Goal: Task Accomplishment & Management: Use online tool/utility

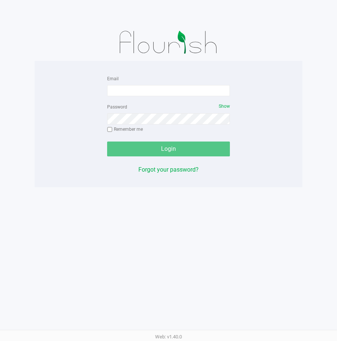
click at [139, 98] on form "Email Password Show Remember me Login" at bounding box center [168, 115] width 123 height 83
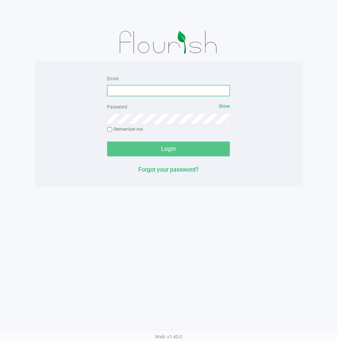
click at [143, 89] on input "Email" at bounding box center [168, 90] width 123 height 11
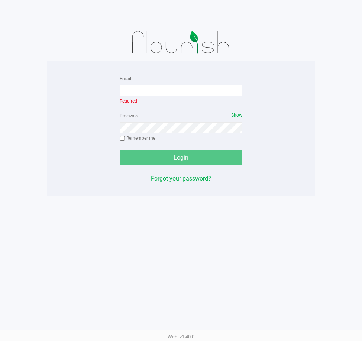
click at [319, 77] on app-pos-login-wrapper "Email Required Password Show Remember me Login Forgot your password?" at bounding box center [181, 98] width 362 height 196
click at [171, 86] on input "Email" at bounding box center [181, 90] width 123 height 11
type input "[EMAIL_ADDRESS][DOMAIN_NAME]"
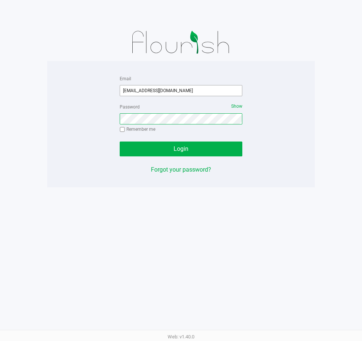
click at [120, 142] on button "Login" at bounding box center [181, 149] width 123 height 15
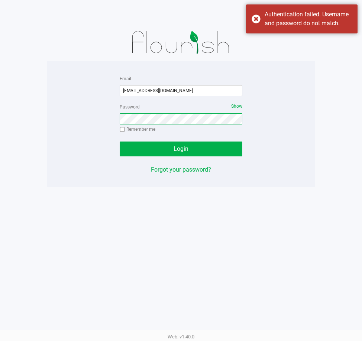
click at [120, 142] on button "Login" at bounding box center [181, 149] width 123 height 15
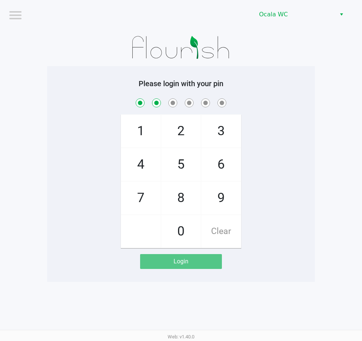
checkbox input "true"
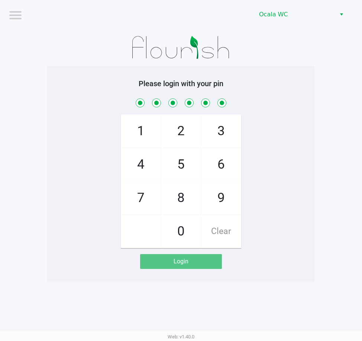
checkbox input "true"
checkbox input "false"
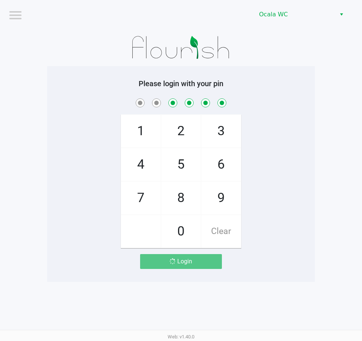
checkbox input "false"
click at [288, 101] on span at bounding box center [181, 103] width 257 height 12
checkbox input "true"
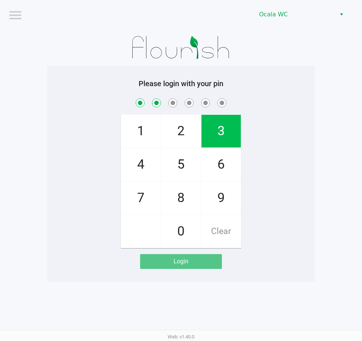
checkbox input "true"
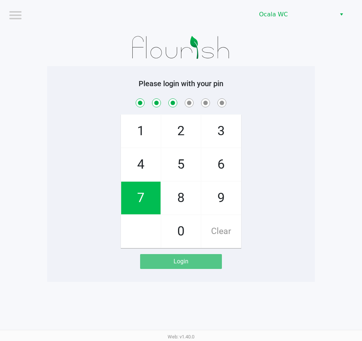
checkbox input "true"
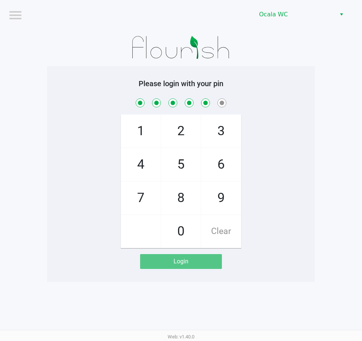
checkbox input "true"
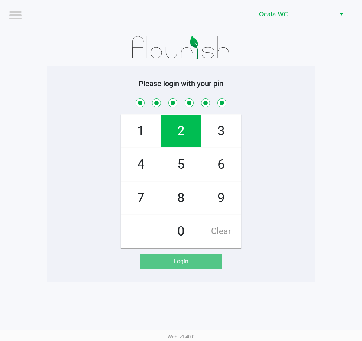
checkbox input "true"
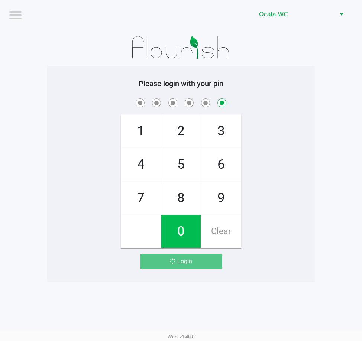
checkbox input "false"
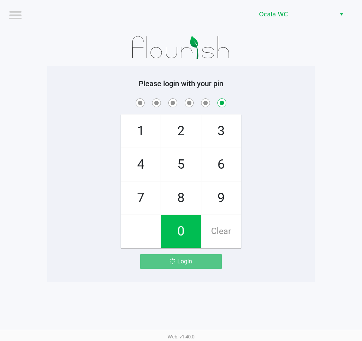
checkbox input "false"
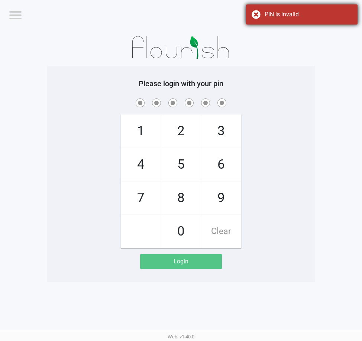
click at [281, 20] on div "PIN is invalid" at bounding box center [302, 14] width 112 height 20
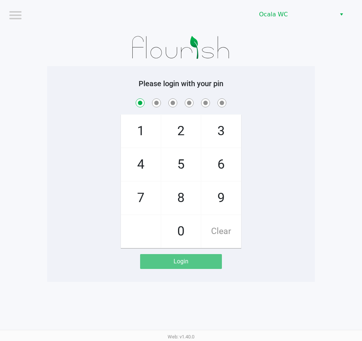
checkbox input "true"
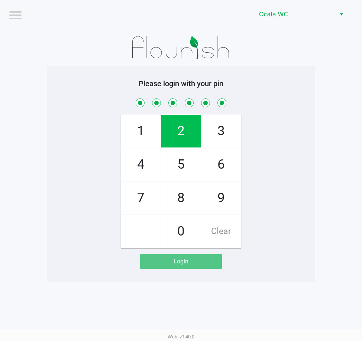
checkbox input "true"
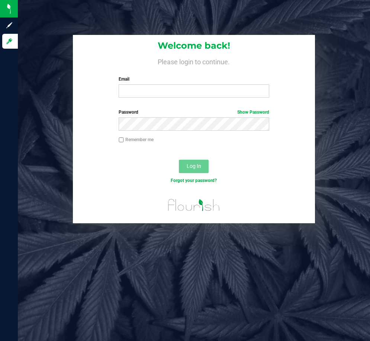
click at [158, 106] on form "Welcome back! Please login to continue. Email Required Please format your email…" at bounding box center [193, 129] width 231 height 189
click at [158, 102] on div "Welcome back! Please login to continue. Email Required Please format your email…" at bounding box center [194, 69] width 242 height 69
click at [159, 99] on div "Welcome back! Please login to continue. Email Required Please format your email…" at bounding box center [194, 69] width 242 height 69
click at [146, 91] on input "Email" at bounding box center [194, 90] width 150 height 13
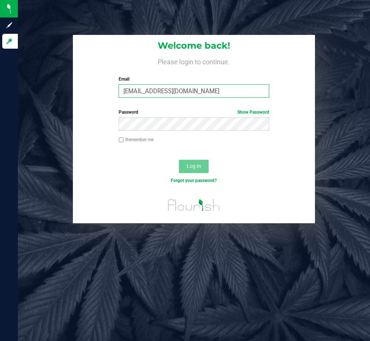
type input "[EMAIL_ADDRESS][DOMAIN_NAME]"
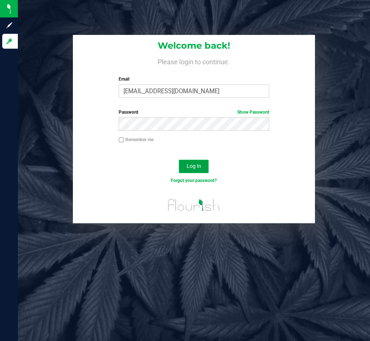
click at [203, 161] on button "Log In" at bounding box center [194, 166] width 30 height 13
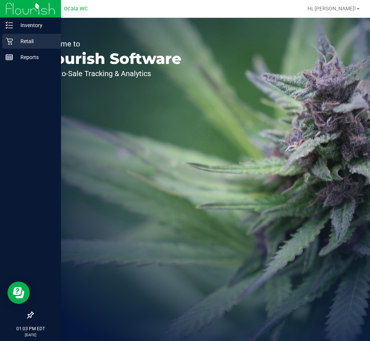
click at [18, 39] on p "Retail" at bounding box center [35, 41] width 45 height 9
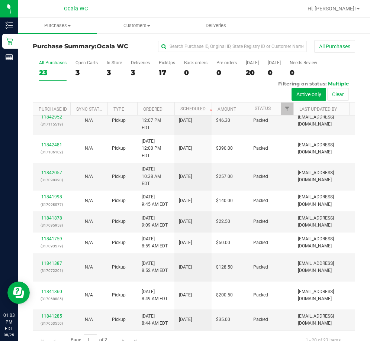
scroll to position [417, 0]
click at [261, 111] on link "Status" at bounding box center [263, 108] width 16 height 5
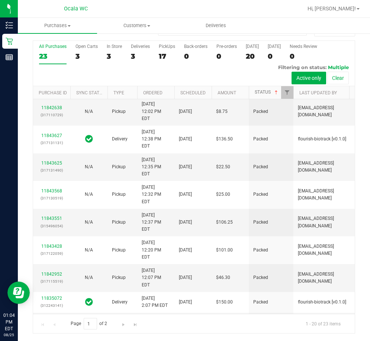
scroll to position [0, 0]
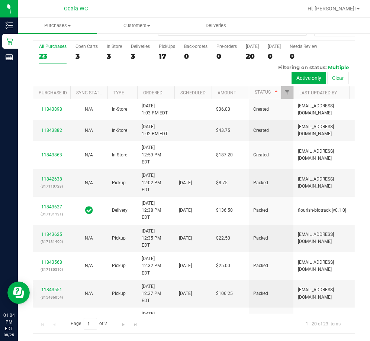
click at [129, 53] on div "All Purchases 23 Open Carts 3 In Store 3 Deliveries 3 PickUps 17 Back-orders 0 …" at bounding box center [194, 63] width 322 height 45
click at [134, 53] on div "3" at bounding box center [140, 56] width 19 height 9
click at [0, 0] on input "Deliveries 3" at bounding box center [0, 0] width 0 height 0
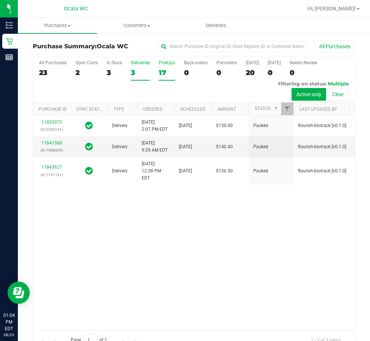
click at [167, 69] on div "17" at bounding box center [167, 72] width 16 height 9
click at [0, 0] on input "PickUps 17" at bounding box center [0, 0] width 0 height 0
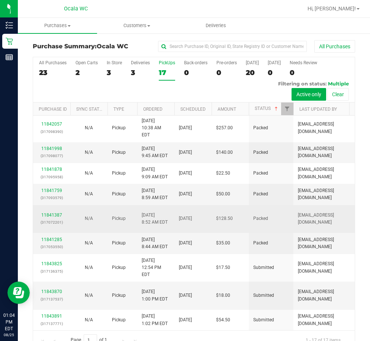
scroll to position [16, 0]
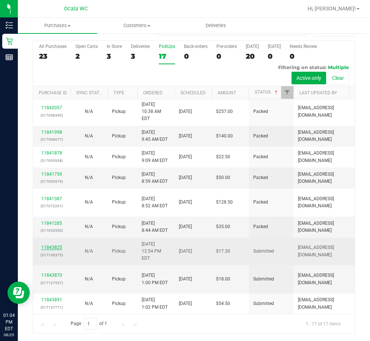
click at [59, 246] on link "11843825" at bounding box center [51, 247] width 21 height 5
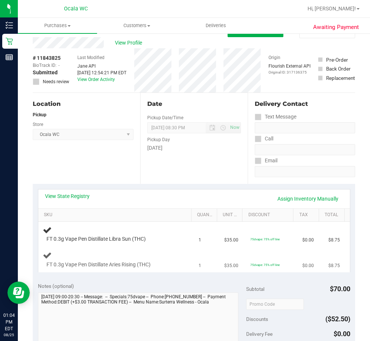
scroll to position [54, 0]
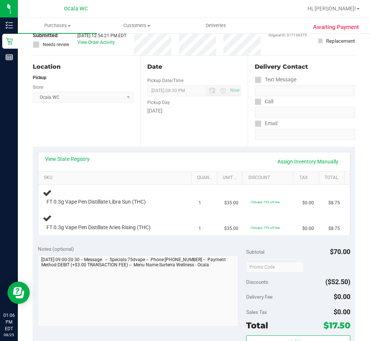
click at [140, 168] on div "View State Registry Assign Inventory Manually" at bounding box center [194, 161] width 312 height 19
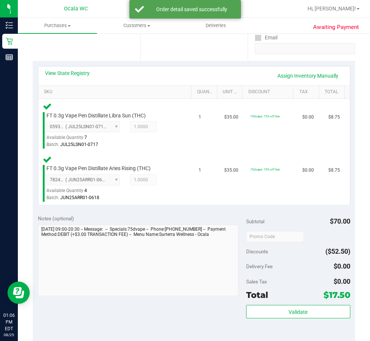
scroll to position [277, 0]
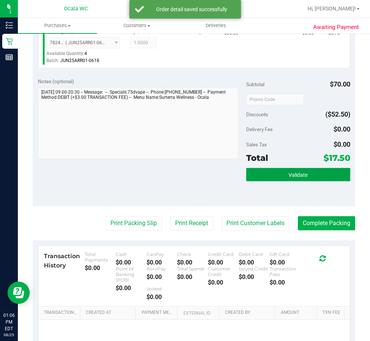
click at [289, 174] on span "Validate" at bounding box center [298, 175] width 19 height 6
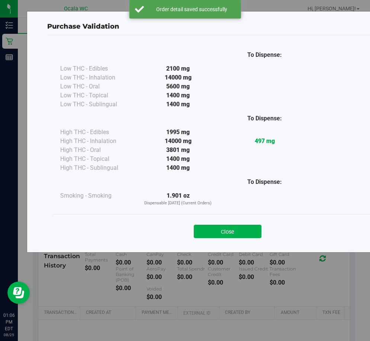
click at [224, 239] on div "Close" at bounding box center [228, 229] width 350 height 30
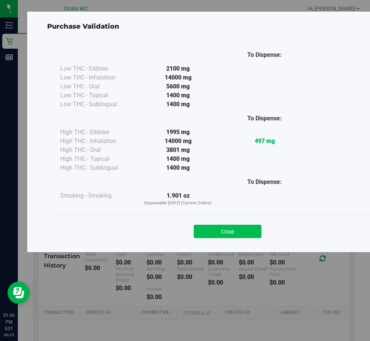
click at [225, 233] on button "Close" at bounding box center [228, 231] width 68 height 13
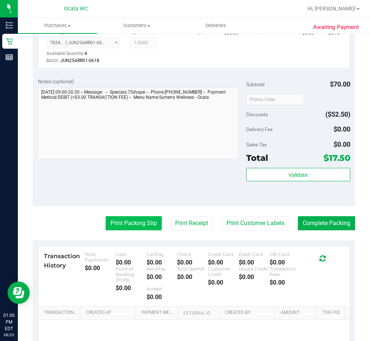
click at [129, 228] on button "Print Packing Slip" at bounding box center [134, 223] width 56 height 14
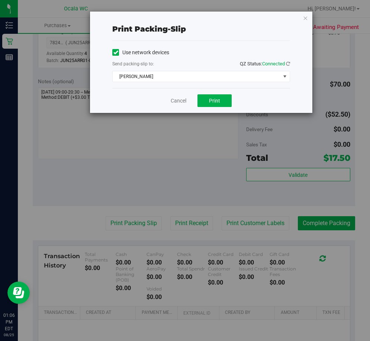
click at [168, 65] on div "Send packing-slip to: QZ Status: Connected" at bounding box center [201, 64] width 178 height 9
click at [157, 78] on span "[PERSON_NAME]" at bounding box center [197, 76] width 168 height 10
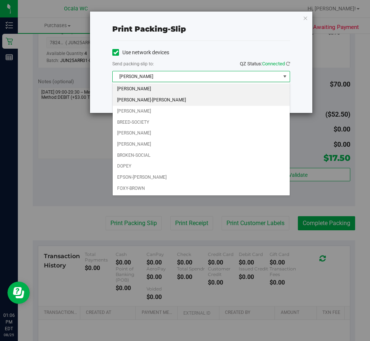
click at [155, 95] on li "[PERSON_NAME]-[PERSON_NAME]" at bounding box center [201, 100] width 177 height 11
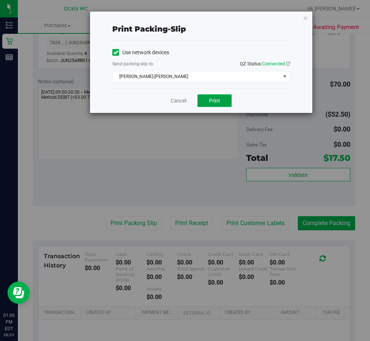
click at [211, 101] on span "Print" at bounding box center [214, 101] width 11 height 6
click at [181, 105] on link "Cancel" at bounding box center [179, 101] width 16 height 8
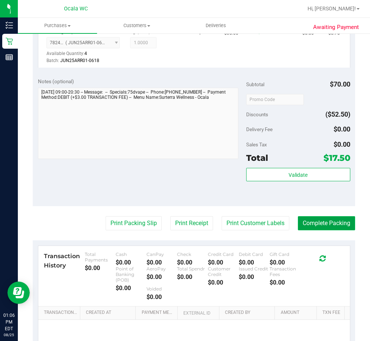
click at [337, 220] on button "Complete Packing" at bounding box center [326, 223] width 57 height 14
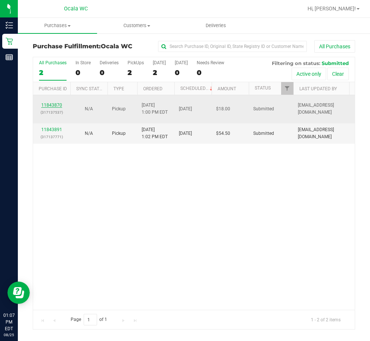
click at [46, 104] on link "11843870" at bounding box center [51, 105] width 21 height 5
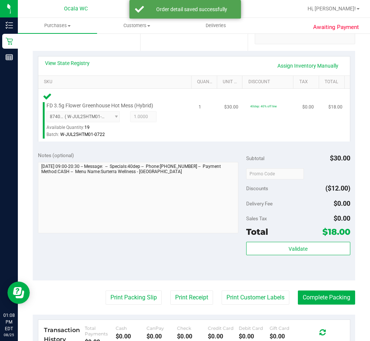
scroll to position [186, 0]
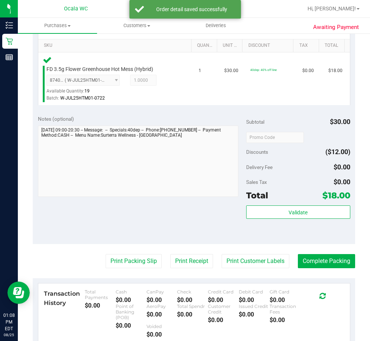
click at [316, 220] on div "Validate" at bounding box center [298, 222] width 104 height 33
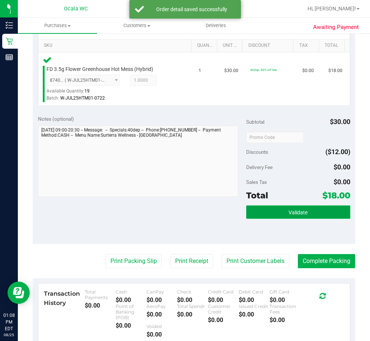
click at [310, 211] on button "Validate" at bounding box center [298, 212] width 104 height 13
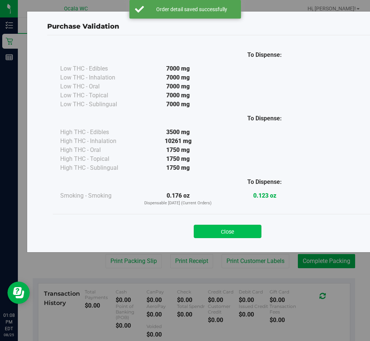
click at [222, 235] on button "Close" at bounding box center [228, 231] width 68 height 13
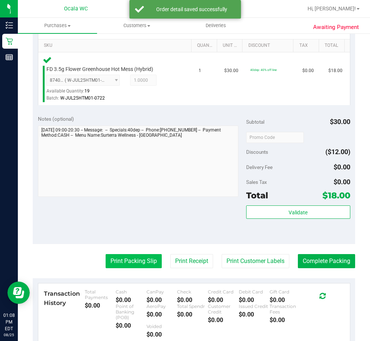
click at [119, 260] on button "Print Packing Slip" at bounding box center [134, 261] width 56 height 14
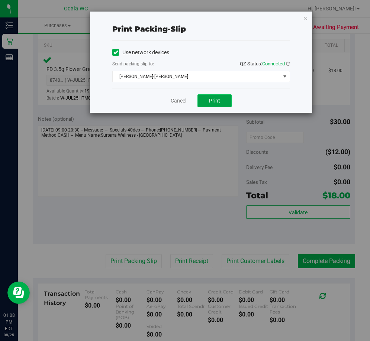
click at [225, 105] on button "Print" at bounding box center [214, 100] width 34 height 13
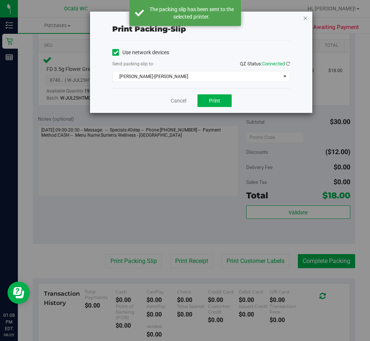
click at [306, 17] on icon "button" at bounding box center [305, 17] width 5 height 9
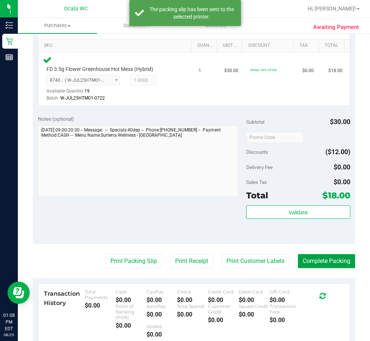
click at [324, 260] on button "Complete Packing" at bounding box center [326, 261] width 57 height 14
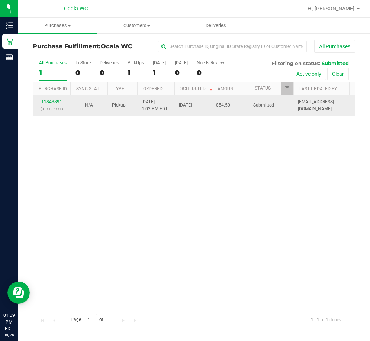
click at [57, 100] on link "11843891" at bounding box center [51, 101] width 21 height 5
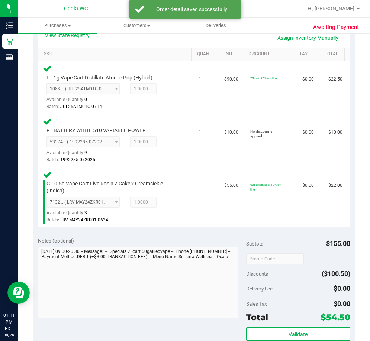
scroll to position [260, 0]
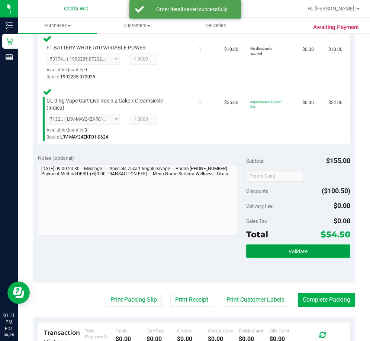
click at [295, 245] on button "Validate" at bounding box center [298, 251] width 104 height 13
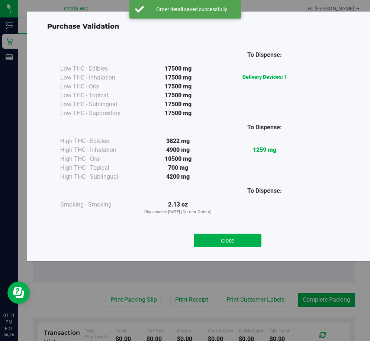
click at [217, 232] on div "Close" at bounding box center [227, 238] width 338 height 19
click at [219, 234] on button "Close" at bounding box center [228, 240] width 68 height 13
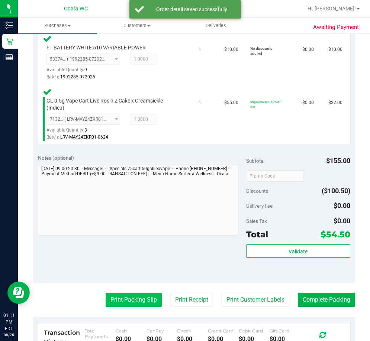
click at [146, 297] on button "Print Packing Slip" at bounding box center [134, 300] width 56 height 14
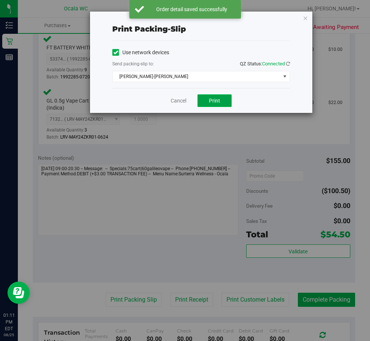
click at [215, 96] on button "Print" at bounding box center [214, 100] width 34 height 13
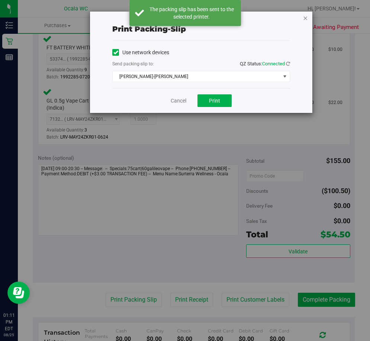
click at [303, 19] on icon "button" at bounding box center [305, 17] width 5 height 9
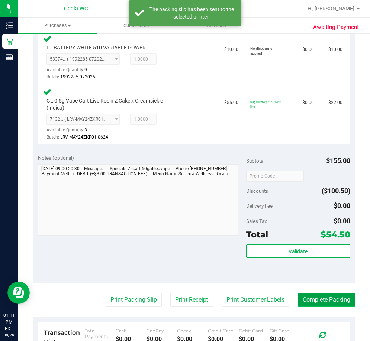
click at [331, 299] on button "Complete Packing" at bounding box center [326, 300] width 57 height 14
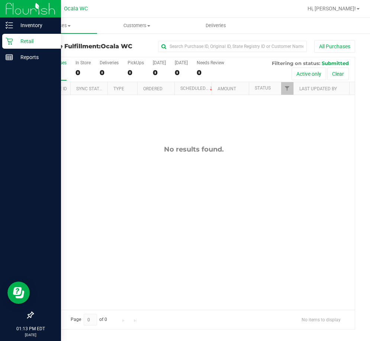
click at [23, 44] on p "Retail" at bounding box center [35, 41] width 45 height 9
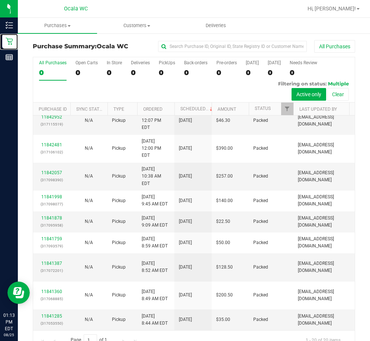
scroll to position [417, 0]
click at [151, 68] on div "All Purchases 20 Open Carts 0 In Store 0 Deliveries 3 PickUps 17 Back-orders 0 …" at bounding box center [194, 79] width 322 height 45
click at [163, 68] on div "17" at bounding box center [167, 72] width 16 height 9
click at [0, 0] on input "PickUps 17" at bounding box center [0, 0] width 0 height 0
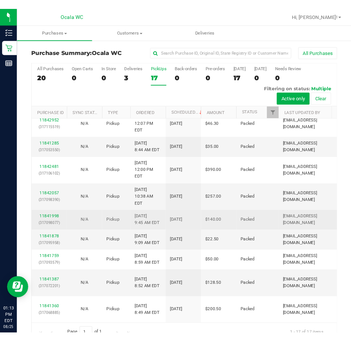
scroll to position [0, 0]
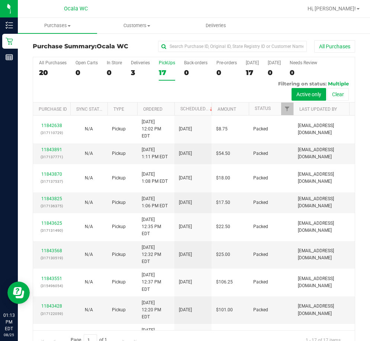
click at [123, 64] on div "All Purchases 20 Open Carts 0 In Store 0 Deliveries 3 PickUps 17 Back-orders 0 …" at bounding box center [194, 79] width 322 height 45
click at [134, 68] on div "3" at bounding box center [140, 72] width 19 height 9
click at [0, 0] on input "Deliveries 3" at bounding box center [0, 0] width 0 height 0
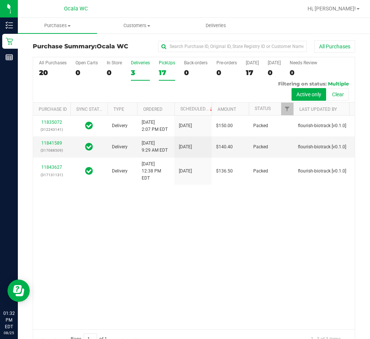
click at [160, 64] on div "PickUps" at bounding box center [167, 62] width 16 height 5
click at [0, 0] on input "PickUps 17" at bounding box center [0, 0] width 0 height 0
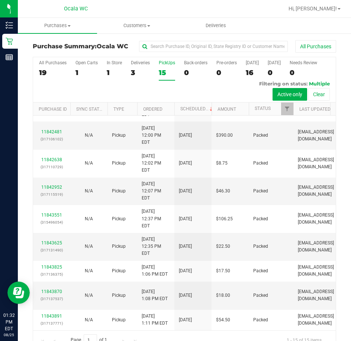
scroll to position [58, 0]
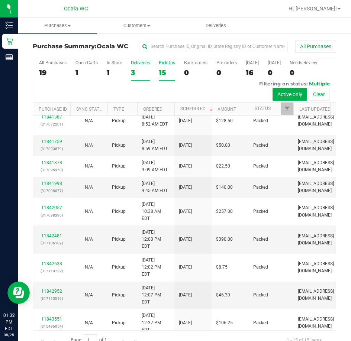
click at [138, 72] on div "3" at bounding box center [140, 72] width 19 height 9
click at [0, 0] on input "Deliveries 3" at bounding box center [0, 0] width 0 height 0
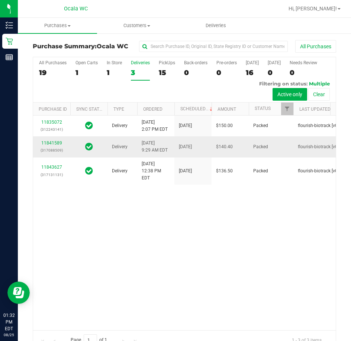
scroll to position [16, 0]
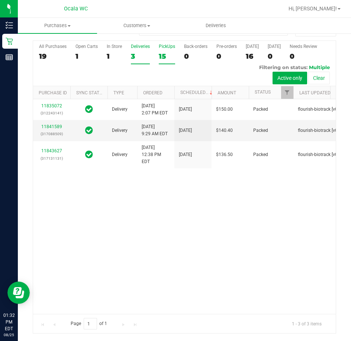
click at [174, 59] on div "15" at bounding box center [167, 56] width 16 height 9
click at [0, 0] on input "PickUps 15" at bounding box center [0, 0] width 0 height 0
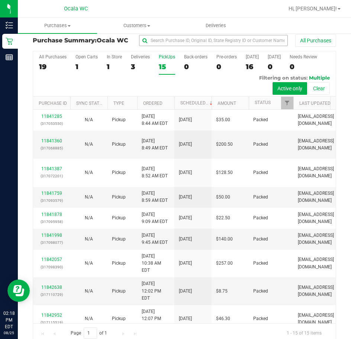
scroll to position [0, 0]
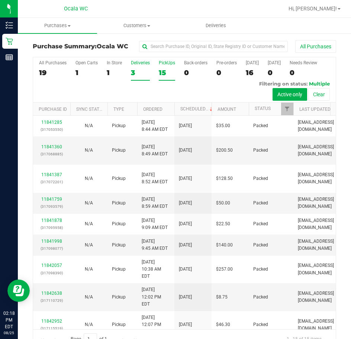
click at [133, 78] on label "Deliveries 3" at bounding box center [140, 70] width 19 height 20
click at [0, 0] on input "Deliveries 3" at bounding box center [0, 0] width 0 height 0
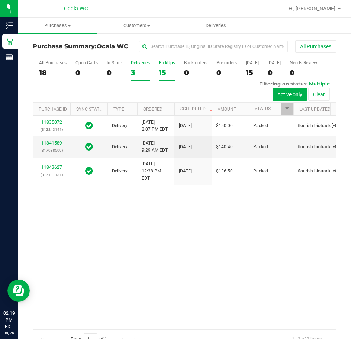
click at [164, 71] on div "15" at bounding box center [167, 72] width 16 height 9
click at [0, 0] on input "PickUps 15" at bounding box center [0, 0] width 0 height 0
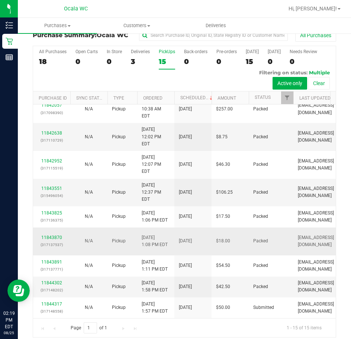
scroll to position [17, 0]
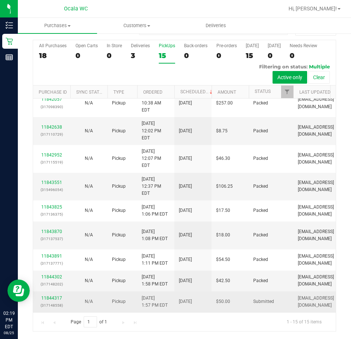
click at [63, 295] on div "11844317 (317148558)" at bounding box center [52, 302] width 28 height 14
click at [57, 296] on link "11844317" at bounding box center [51, 298] width 21 height 5
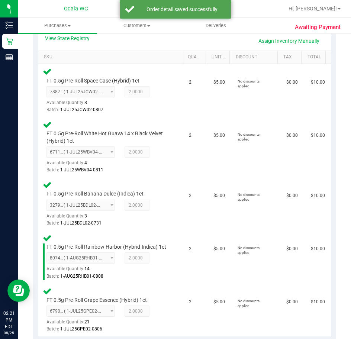
scroll to position [360, 0]
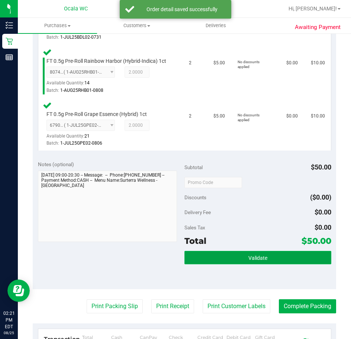
click at [264, 264] on button "Validate" at bounding box center [257, 257] width 147 height 13
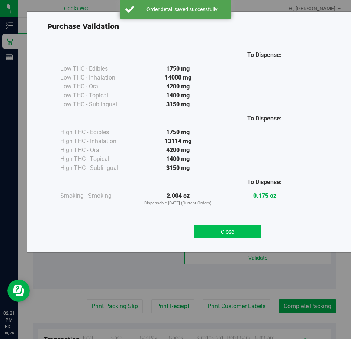
click at [219, 227] on button "Close" at bounding box center [228, 231] width 68 height 13
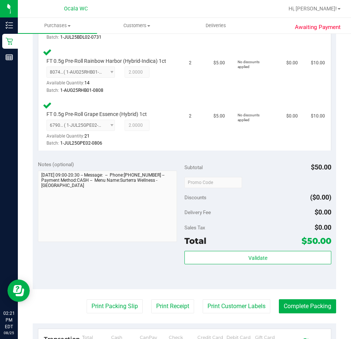
click at [112, 302] on purchase-details "Back Edit Purchase Cancel Purchase View Profile # 11844317 BioTrack ID: - Submi…" at bounding box center [184, 81] width 303 height 803
click at [113, 314] on button "Print Packing Slip" at bounding box center [115, 306] width 56 height 14
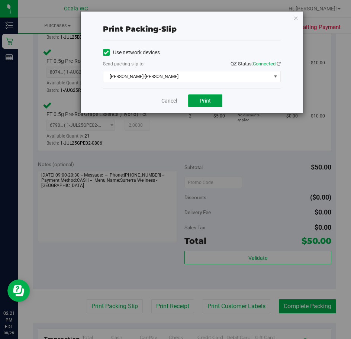
click at [214, 99] on button "Print" at bounding box center [205, 100] width 34 height 13
click at [294, 14] on icon "button" at bounding box center [295, 17] width 5 height 9
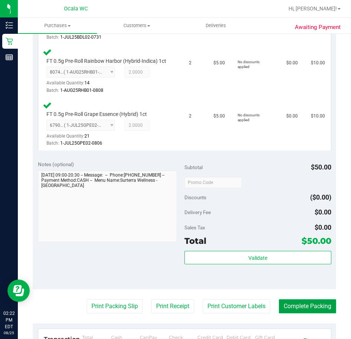
click at [304, 309] on button "Complete Packing" at bounding box center [307, 306] width 57 height 14
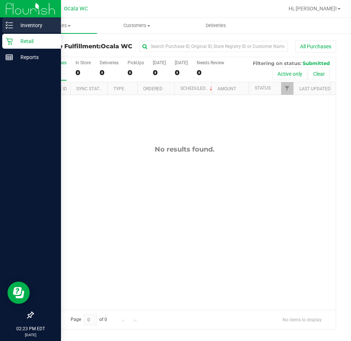
click at [36, 19] on div "Inventory" at bounding box center [31, 25] width 59 height 15
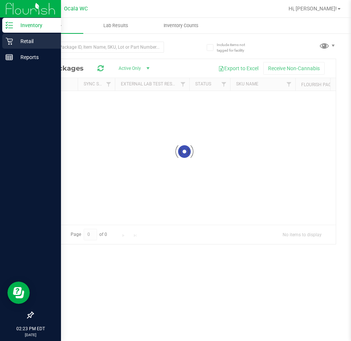
click at [35, 39] on p "Retail" at bounding box center [35, 41] width 45 height 9
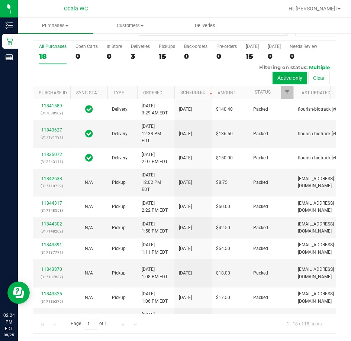
click at [175, 60] on div "All Purchases 18 Open Carts 0 In Store 0 Deliveries 3 PickUps 15 Back-orders 0 …" at bounding box center [184, 63] width 303 height 45
click at [170, 60] on div "15" at bounding box center [167, 56] width 16 height 9
click at [0, 0] on input "PickUps 15" at bounding box center [0, 0] width 0 height 0
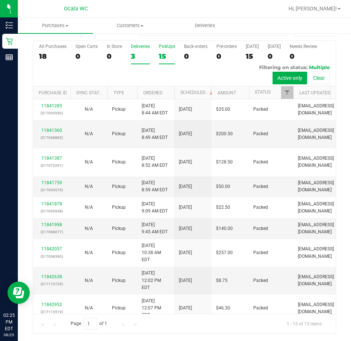
click at [132, 46] on div "Deliveries" at bounding box center [140, 46] width 19 height 5
click at [0, 0] on input "Deliveries 3" at bounding box center [0, 0] width 0 height 0
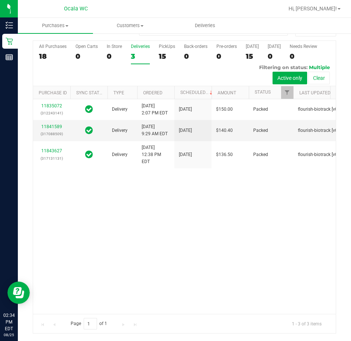
click at [172, 43] on div "All Purchases 18 Open Carts 0 In Store 0 Deliveries 3 PickUps 15 Back-orders 0 …" at bounding box center [184, 44] width 303 height 6
click at [174, 51] on label "PickUps 15" at bounding box center [167, 54] width 16 height 20
click at [0, 0] on input "PickUps 15" at bounding box center [0, 0] width 0 height 0
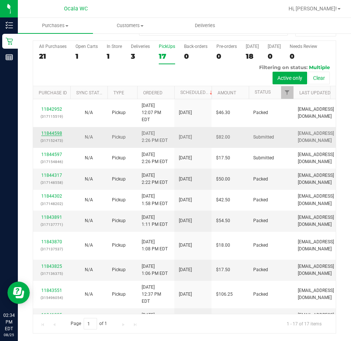
click at [57, 131] on link "11844598" at bounding box center [51, 133] width 21 height 5
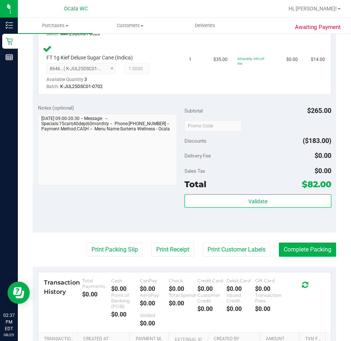
scroll to position [425, 0]
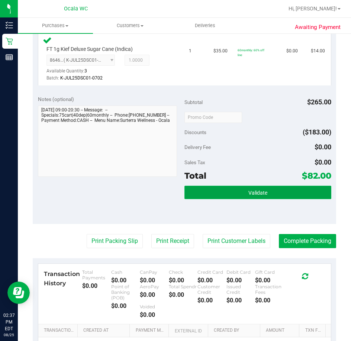
click at [218, 187] on button "Validate" at bounding box center [257, 192] width 147 height 13
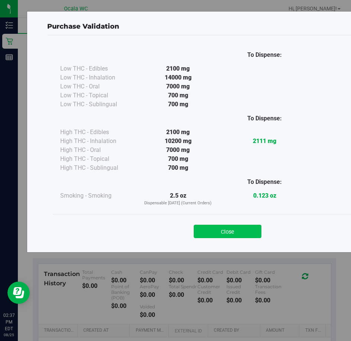
click at [228, 226] on button "Close" at bounding box center [228, 231] width 68 height 13
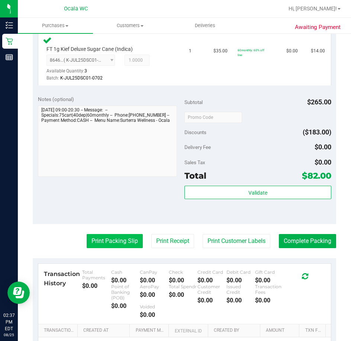
click at [125, 234] on button "Print Packing Slip" at bounding box center [115, 241] width 56 height 14
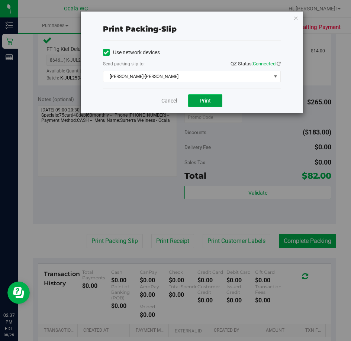
click at [209, 97] on button "Print" at bounding box center [205, 100] width 34 height 13
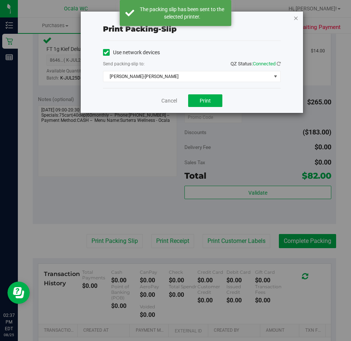
click at [296, 19] on icon "button" at bounding box center [295, 17] width 5 height 9
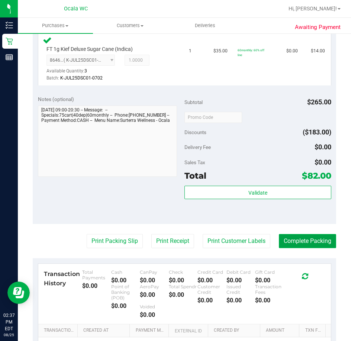
click at [316, 237] on button "Complete Packing" at bounding box center [307, 241] width 57 height 14
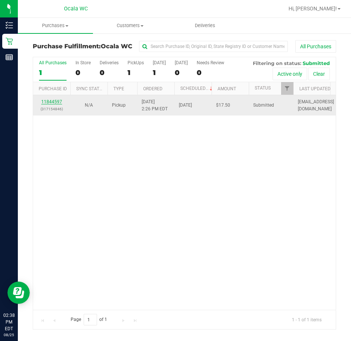
click at [55, 99] on link "11844597" at bounding box center [51, 101] width 21 height 5
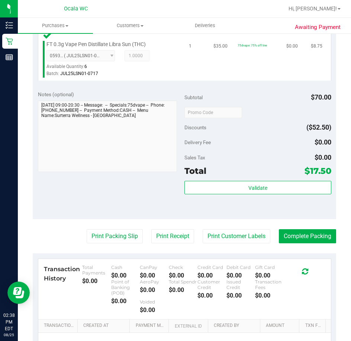
scroll to position [357, 0]
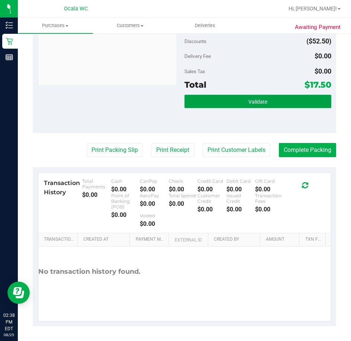
click at [249, 105] on button "Validate" at bounding box center [257, 101] width 147 height 13
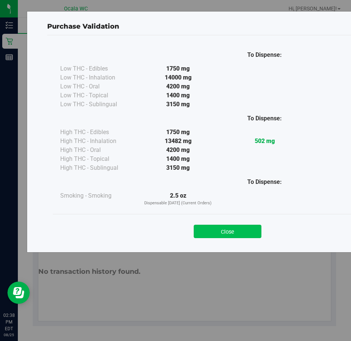
click at [222, 234] on button "Close" at bounding box center [228, 231] width 68 height 13
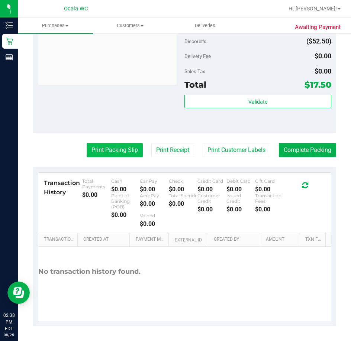
click at [121, 155] on button "Print Packing Slip" at bounding box center [115, 150] width 56 height 14
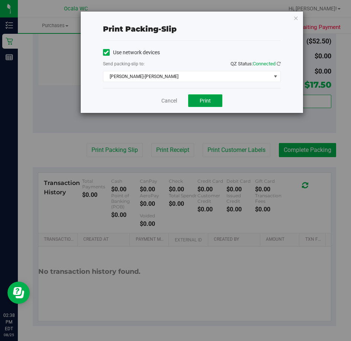
click at [215, 99] on button "Print" at bounding box center [205, 100] width 34 height 13
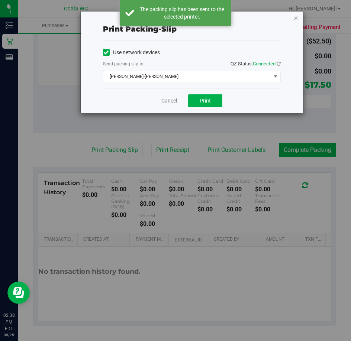
click at [295, 16] on icon "button" at bounding box center [295, 17] width 5 height 9
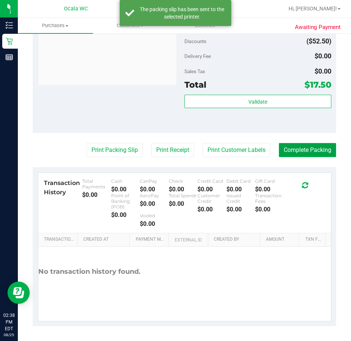
click at [316, 147] on button "Complete Packing" at bounding box center [307, 150] width 57 height 14
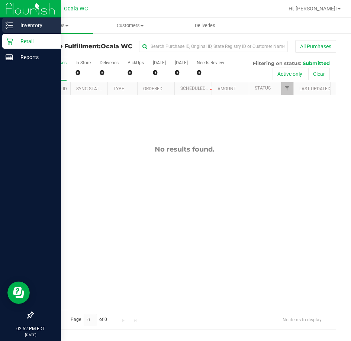
click at [35, 29] on p "Inventory" at bounding box center [35, 25] width 45 height 9
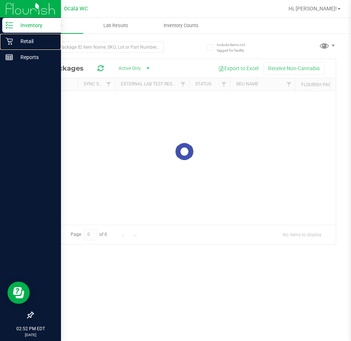
click at [32, 44] on p "Retail" at bounding box center [35, 41] width 45 height 9
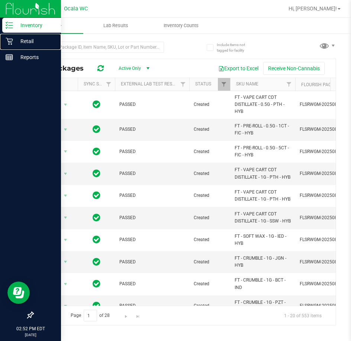
click at [32, 44] on p "Retail" at bounding box center [35, 41] width 45 height 9
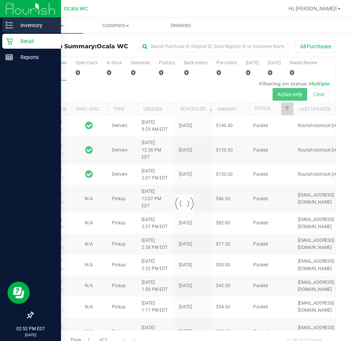
click at [17, 31] on div "Inventory" at bounding box center [31, 25] width 59 height 15
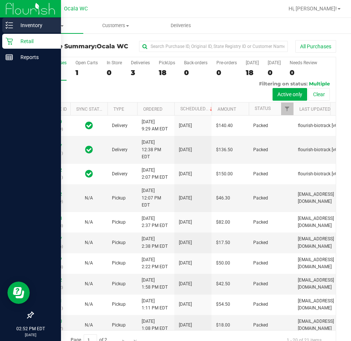
click at [24, 28] on p "Inventory" at bounding box center [35, 25] width 45 height 9
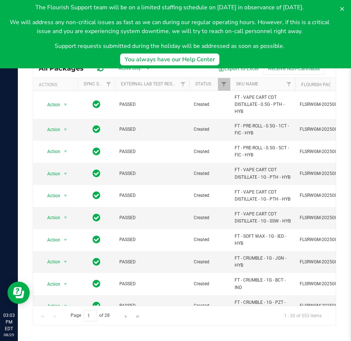
click at [47, 38] on div "The Flourish Support team will be on a limited staffing schedule on [DATE] in o…" at bounding box center [169, 27] width 327 height 48
click at [344, 4] on button at bounding box center [342, 9] width 12 height 12
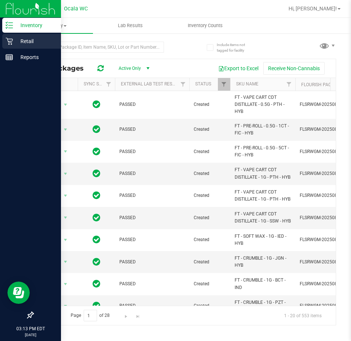
click at [15, 42] on p "Retail" at bounding box center [35, 41] width 45 height 9
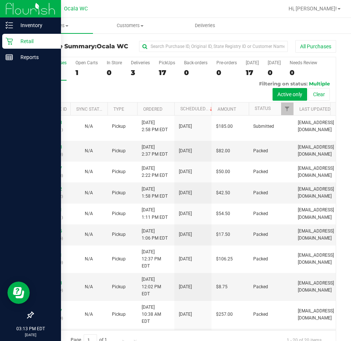
scroll to position [112, 0]
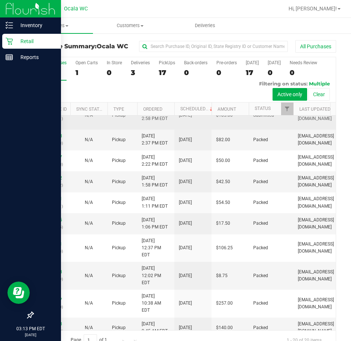
click at [61, 114] on link "11844888" at bounding box center [51, 111] width 21 height 5
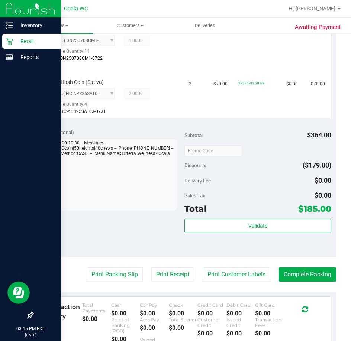
scroll to position [446, 0]
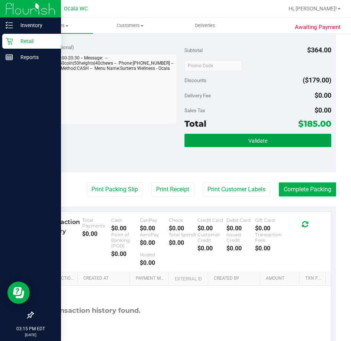
click at [242, 143] on button "Validate" at bounding box center [257, 140] width 147 height 13
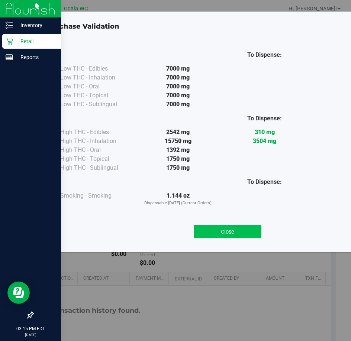
click at [223, 227] on button "Close" at bounding box center [228, 231] width 68 height 13
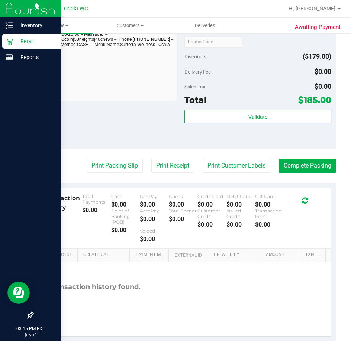
scroll to position [483, 0]
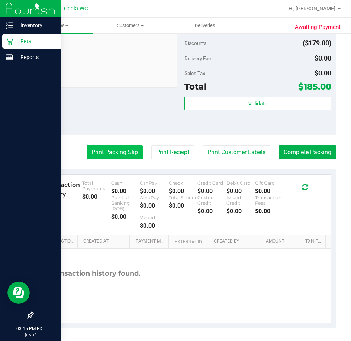
click at [101, 159] on button "Print Packing Slip" at bounding box center [115, 152] width 56 height 14
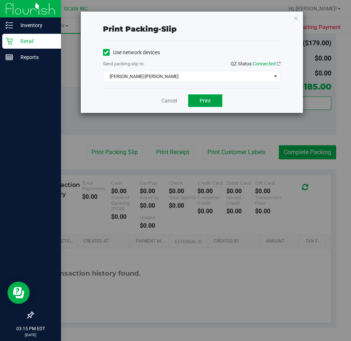
click at [196, 103] on button "Print" at bounding box center [205, 100] width 34 height 13
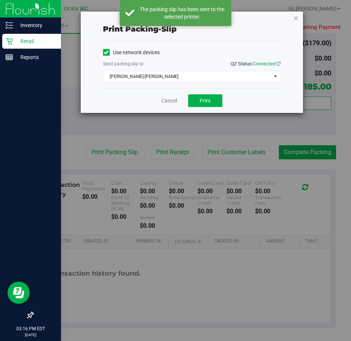
click at [297, 16] on icon "button" at bounding box center [295, 17] width 5 height 9
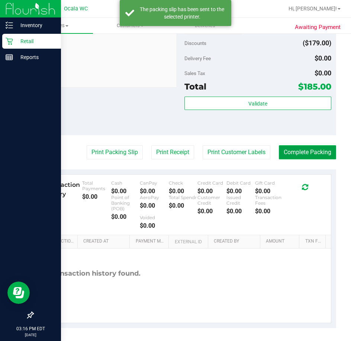
click at [323, 154] on button "Complete Packing" at bounding box center [307, 152] width 57 height 14
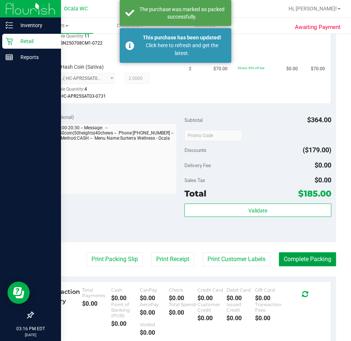
scroll to position [372, 0]
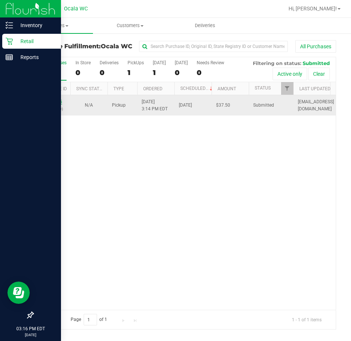
click at [45, 101] on link "11845015" at bounding box center [51, 101] width 21 height 5
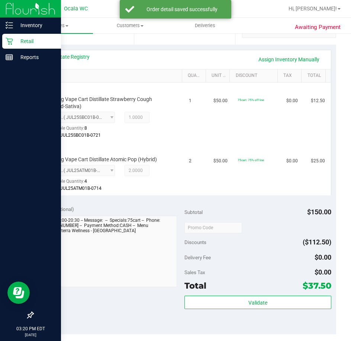
scroll to position [260, 0]
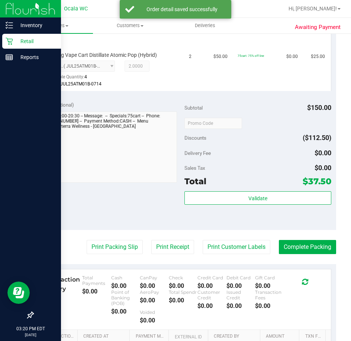
click at [246, 209] on div "Validate" at bounding box center [257, 208] width 147 height 33
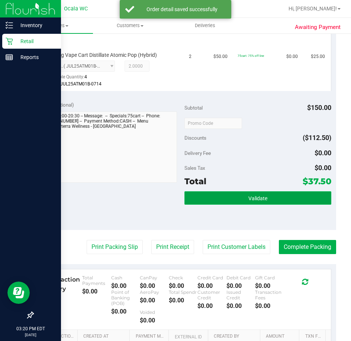
click at [248, 202] on span "Validate" at bounding box center [257, 199] width 19 height 6
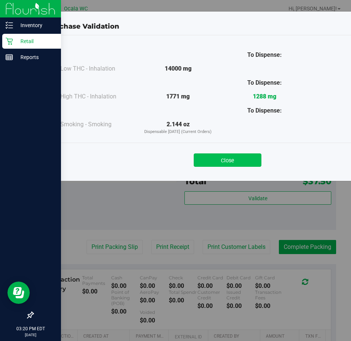
click at [229, 164] on button "Close" at bounding box center [228, 160] width 68 height 13
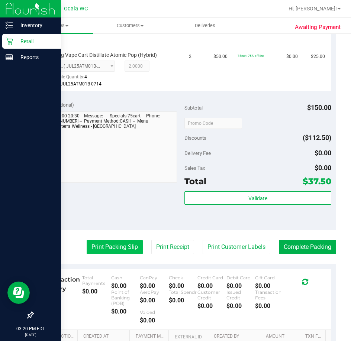
click at [116, 247] on button "Print Packing Slip" at bounding box center [115, 247] width 56 height 14
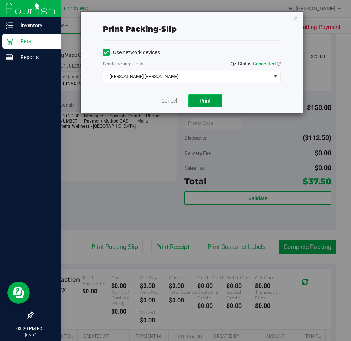
click at [212, 97] on button "Print" at bounding box center [205, 100] width 34 height 13
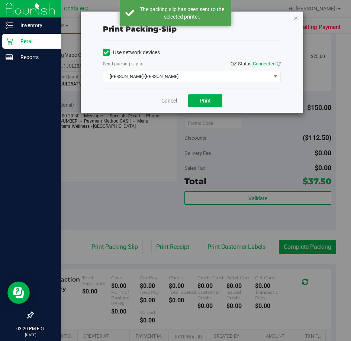
click at [297, 17] on icon "button" at bounding box center [295, 17] width 5 height 9
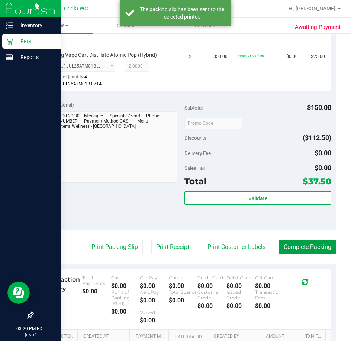
click at [327, 247] on button "Complete Packing" at bounding box center [307, 247] width 57 height 14
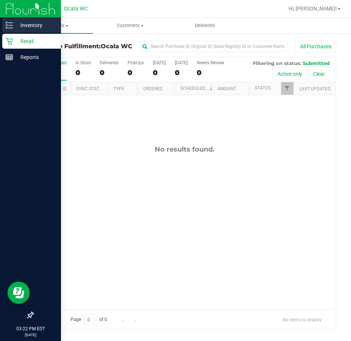
click at [11, 27] on icon at bounding box center [9, 25] width 7 height 7
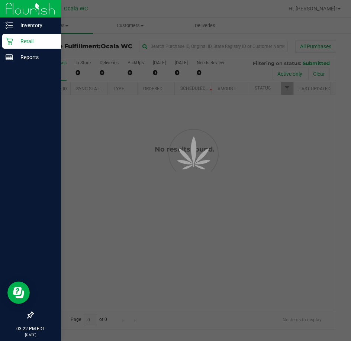
click at [13, 42] on icon at bounding box center [9, 41] width 7 height 7
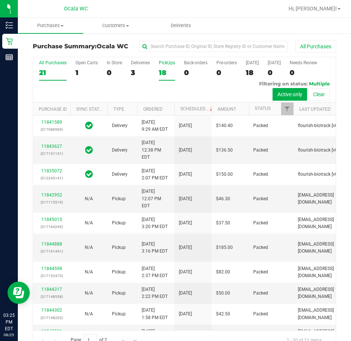
click at [166, 70] on div "18" at bounding box center [167, 72] width 16 height 9
click at [0, 0] on input "PickUps 18" at bounding box center [0, 0] width 0 height 0
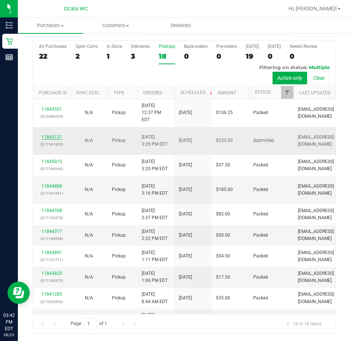
click at [53, 140] on link "11845131" at bounding box center [51, 137] width 21 height 5
